Goal: Information Seeking & Learning: Learn about a topic

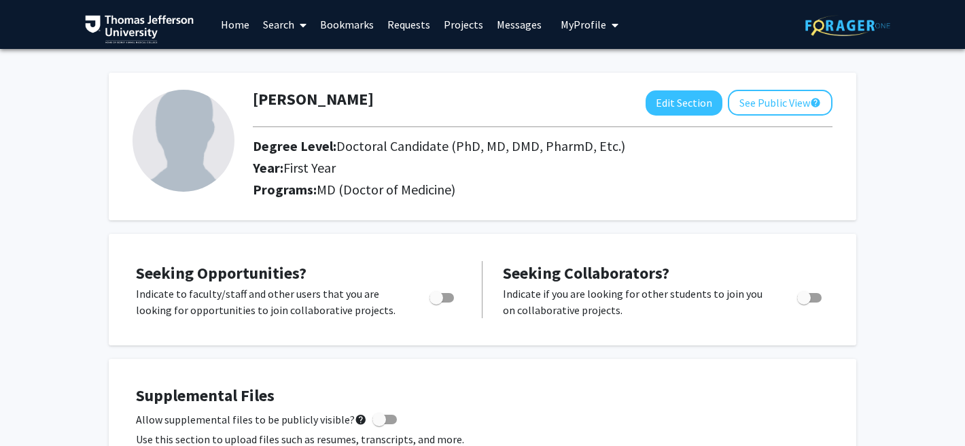
click at [281, 24] on link "Search" at bounding box center [284, 25] width 57 height 48
click at [282, 55] on span "Faculty/Staff" at bounding box center [306, 62] width 100 height 27
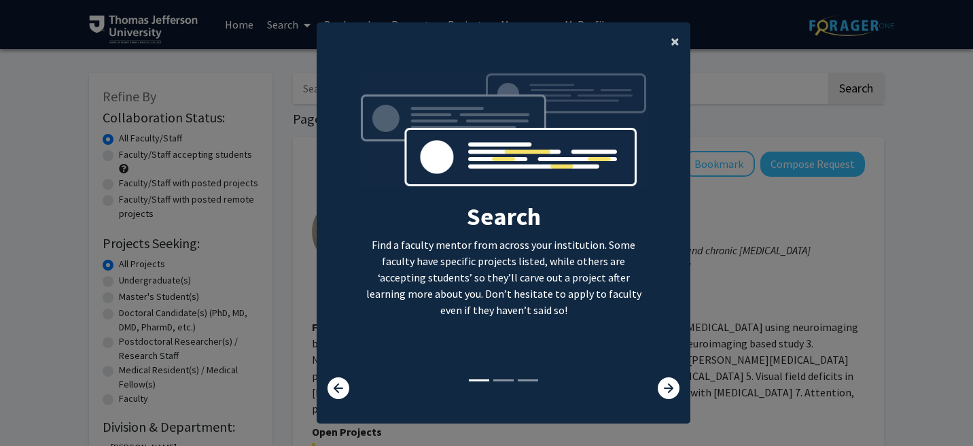
click at [675, 40] on span "×" at bounding box center [675, 41] width 9 height 21
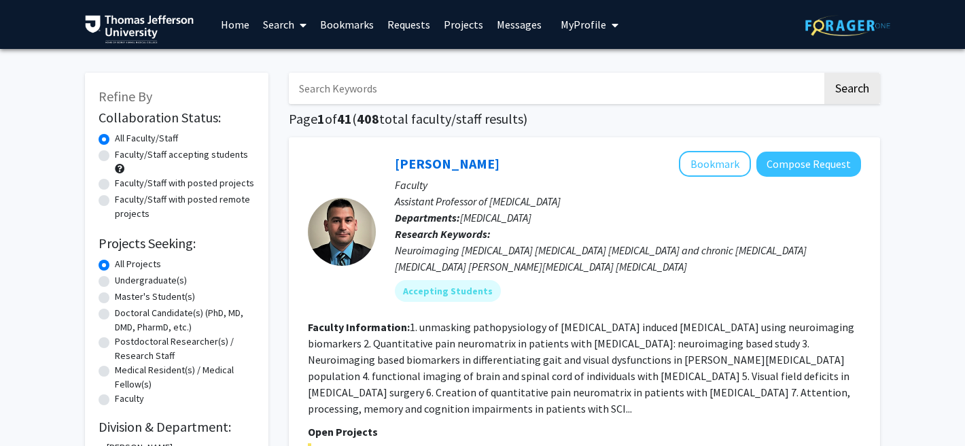
click at [115, 154] on label "Faculty/Staff accepting students" at bounding box center [181, 154] width 133 height 14
click at [115, 154] on input "Faculty/Staff accepting students" at bounding box center [119, 151] width 9 height 9
radio input "true"
click at [115, 312] on label "Doctoral Candidate(s) (PhD, MD, DMD, PharmD, etc.)" at bounding box center [185, 320] width 140 height 29
click at [115, 312] on input "Doctoral Candidate(s) (PhD, MD, DMD, PharmD, etc.)" at bounding box center [119, 310] width 9 height 9
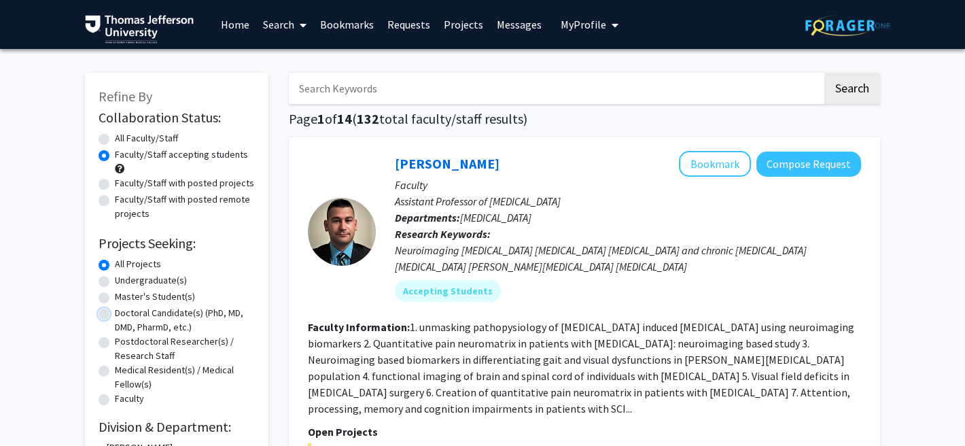
radio input "true"
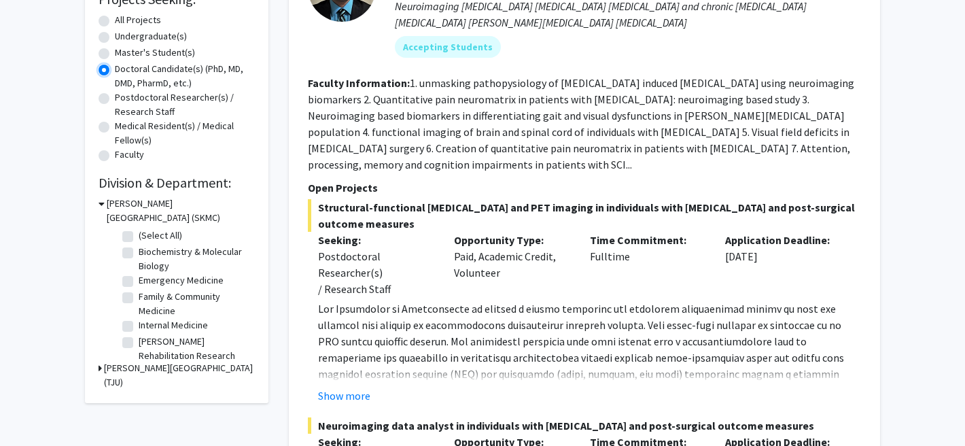
scroll to position [256, 0]
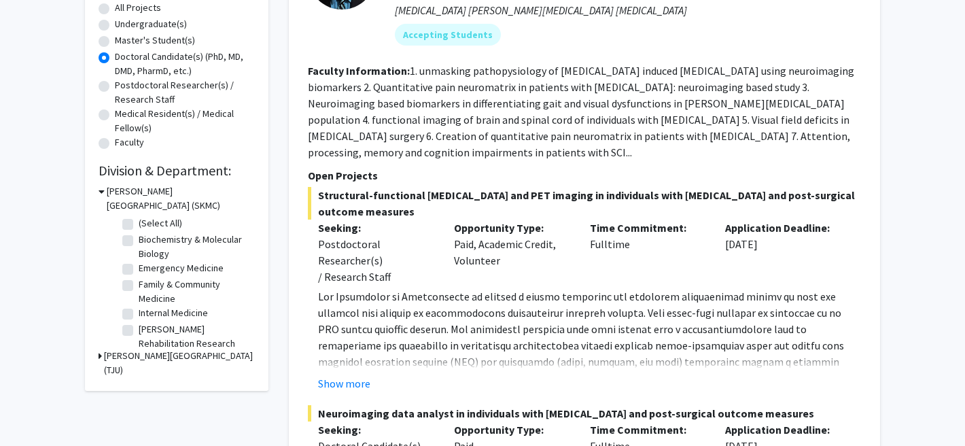
click at [97, 354] on div "Refine By Collaboration Status: Collaboration Status All Faculty/Staff Collabor…" at bounding box center [177, 103] width 184 height 574
click at [101, 355] on icon at bounding box center [100, 356] width 3 height 14
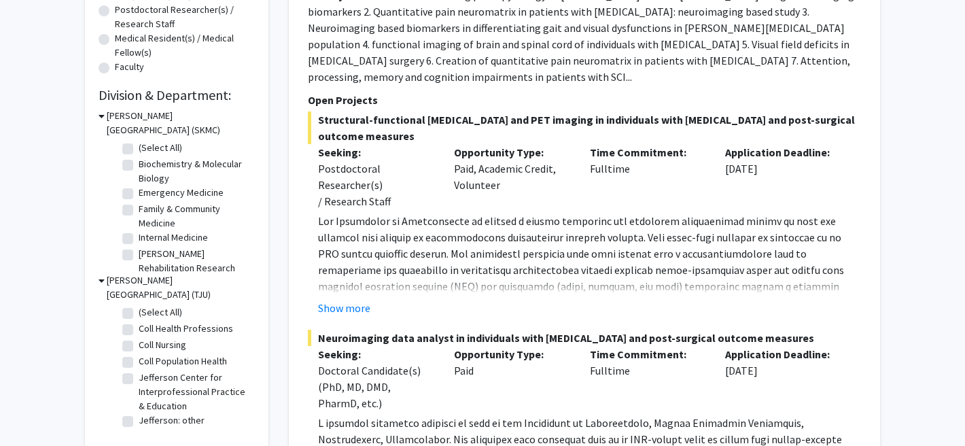
scroll to position [430, 0]
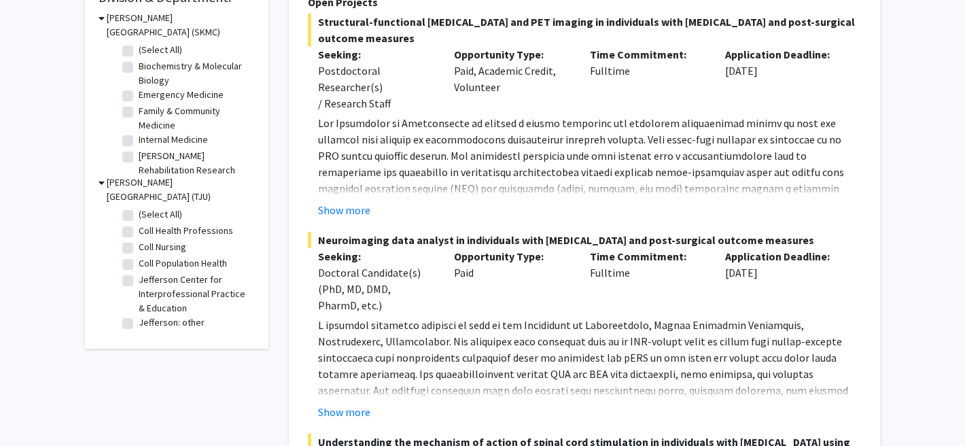
click at [102, 179] on icon at bounding box center [102, 182] width 6 height 14
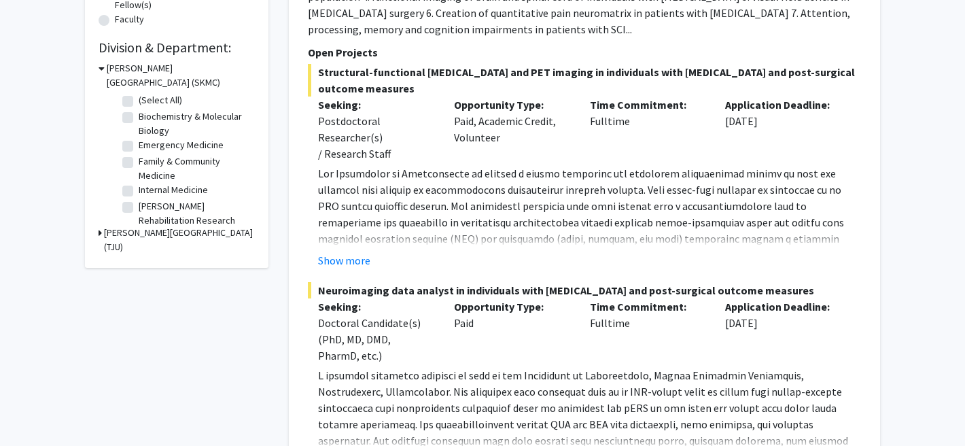
scroll to position [379, 0]
click at [139, 142] on label "Emergency Medicine" at bounding box center [181, 146] width 85 height 14
click at [139, 142] on input "Emergency Medicine" at bounding box center [143, 143] width 9 height 9
checkbox input "true"
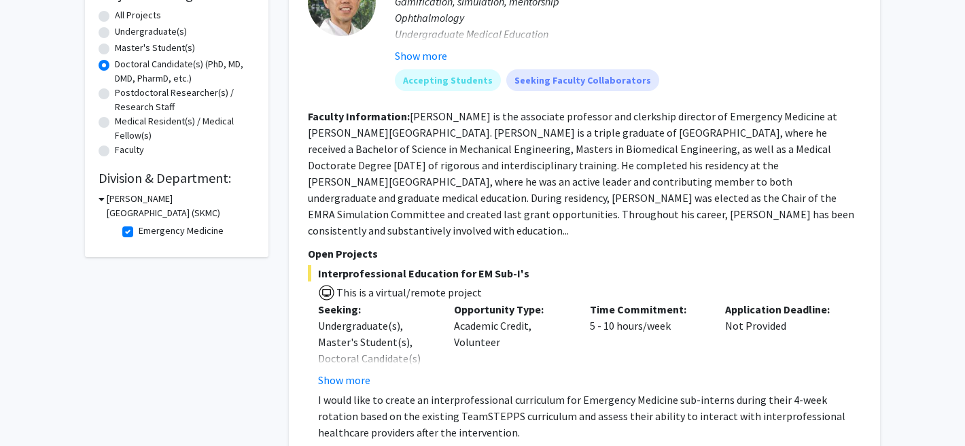
scroll to position [114, 0]
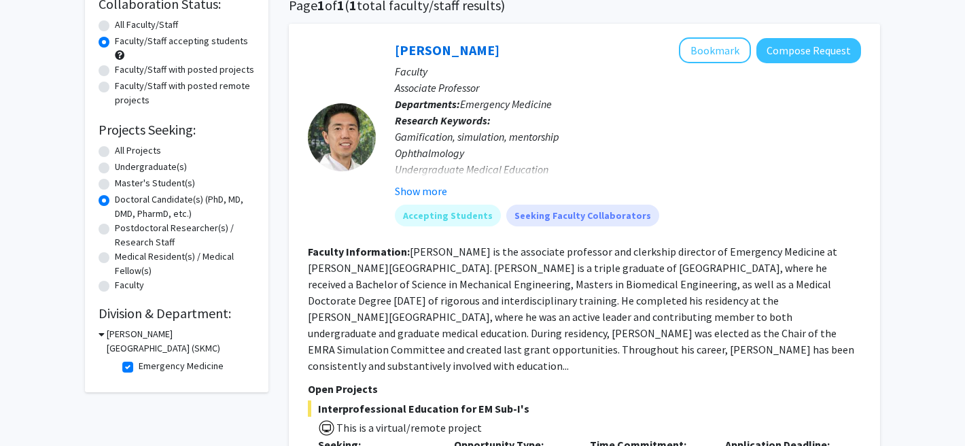
click at [139, 364] on label "Emergency Medicine" at bounding box center [181, 366] width 85 height 14
click at [139, 364] on input "Emergency Medicine" at bounding box center [143, 363] width 9 height 9
checkbox input "false"
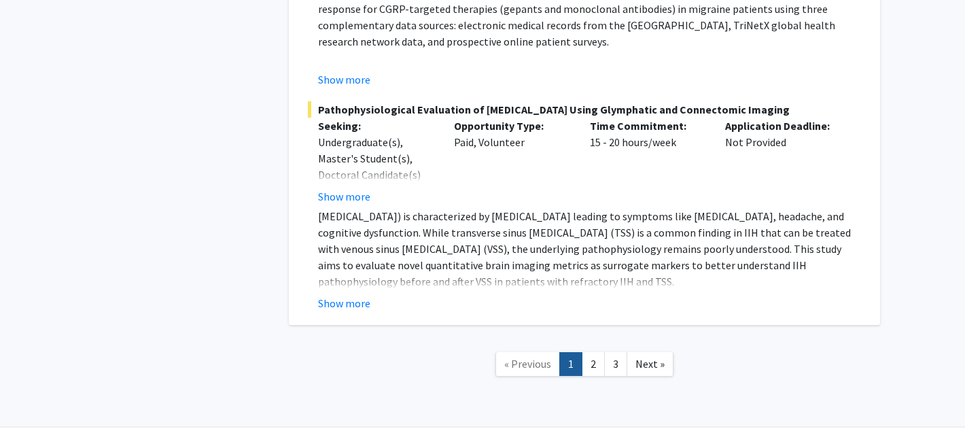
scroll to position [10268, 0]
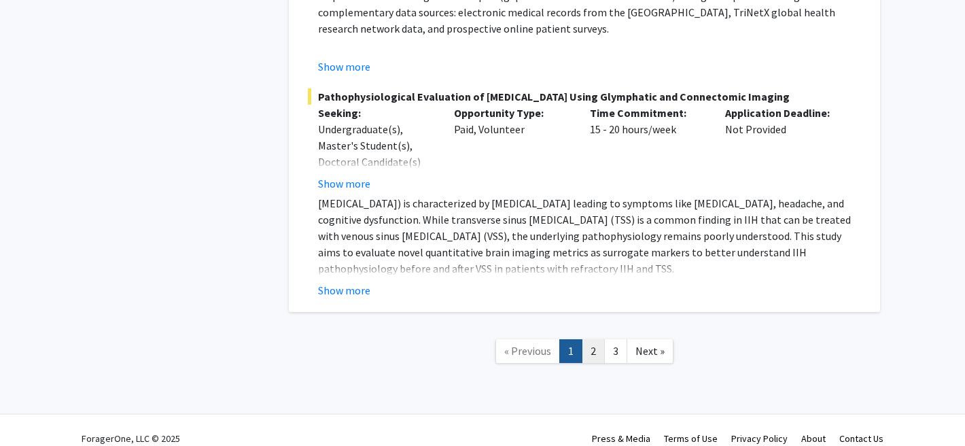
click at [602, 339] on link "2" at bounding box center [593, 351] width 23 height 24
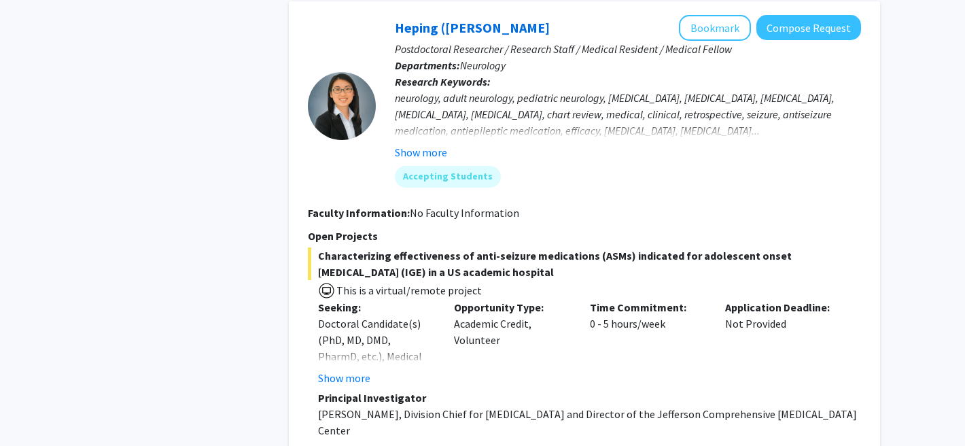
scroll to position [5485, 0]
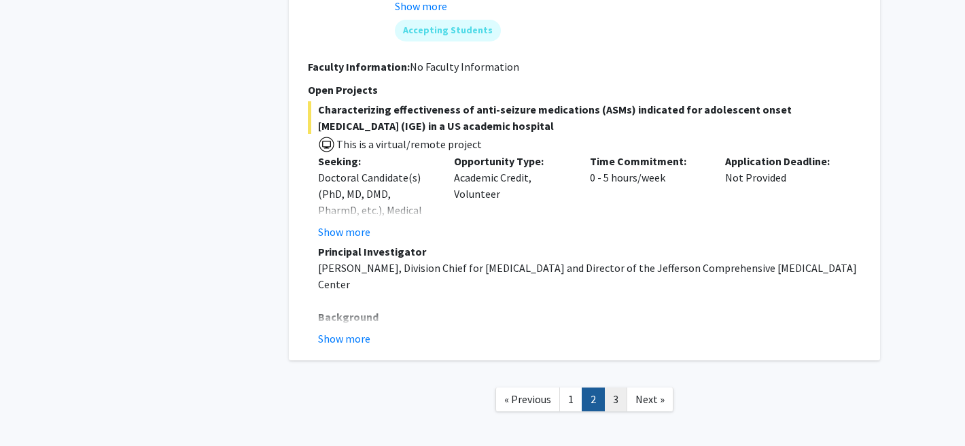
click at [616, 387] on link "3" at bounding box center [615, 399] width 23 height 24
